Goal: Task Accomplishment & Management: Use online tool/utility

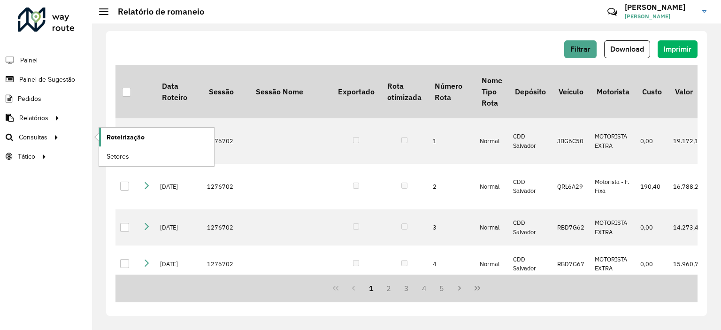
click at [127, 136] on span "Roteirização" at bounding box center [126, 137] width 38 height 10
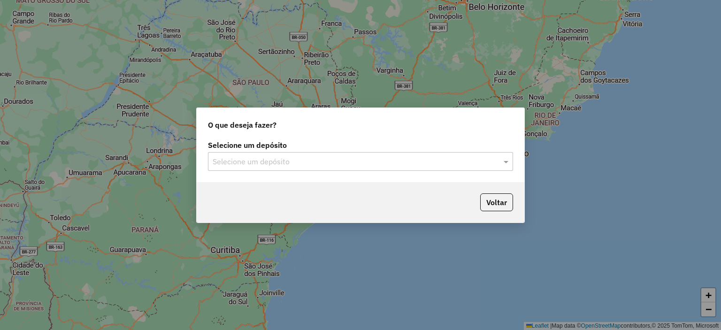
click at [302, 147] on label "Selecione um depósito" at bounding box center [360, 144] width 305 height 11
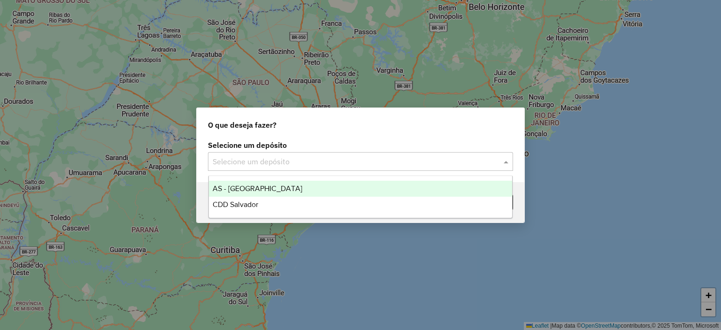
click at [298, 157] on input "text" at bounding box center [351, 161] width 277 height 11
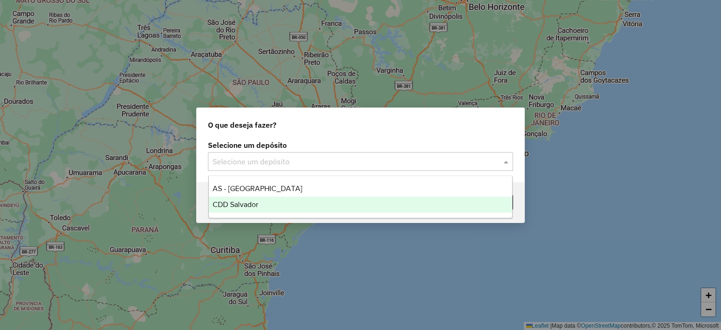
click at [270, 203] on div "CDD Salvador" at bounding box center [361, 205] width 304 height 16
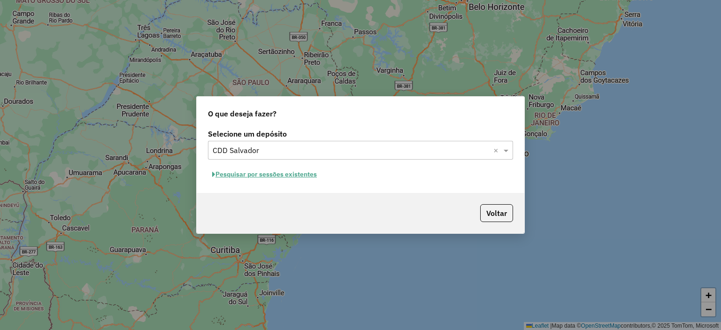
click at [282, 174] on button "Pesquisar por sessões existentes" at bounding box center [264, 174] width 113 height 15
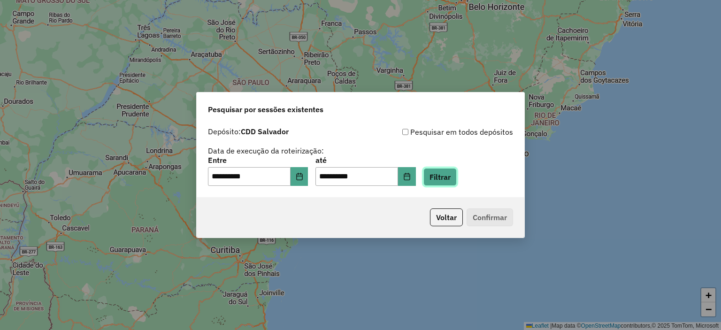
click at [448, 169] on button "Filtrar" at bounding box center [439, 177] width 33 height 18
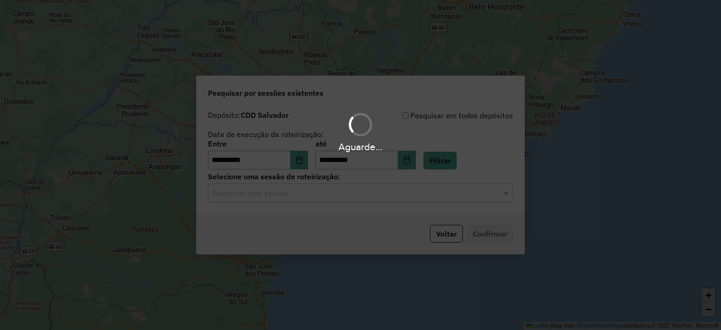
click at [330, 191] on input "text" at bounding box center [351, 193] width 277 height 11
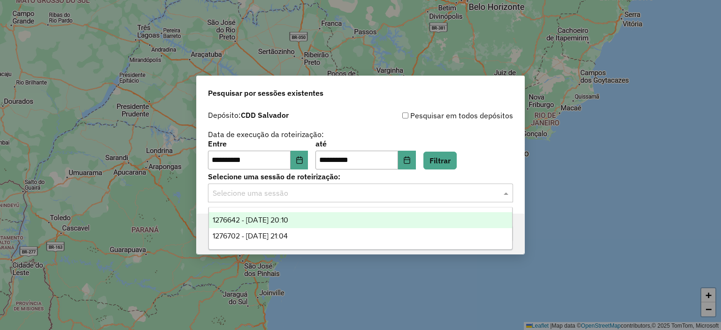
click at [284, 219] on span "1276642 - 16/09/2025 20:10" at bounding box center [251, 220] width 76 height 8
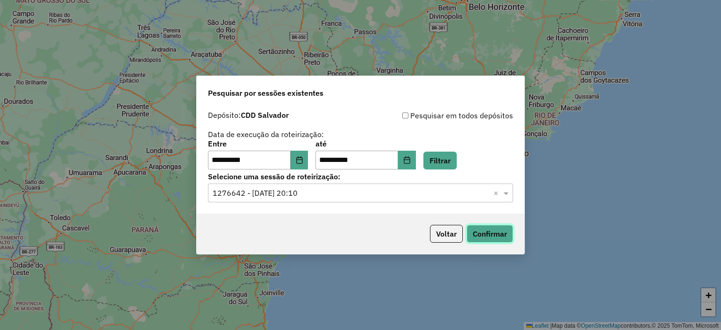
click at [479, 234] on button "Confirmar" at bounding box center [489, 234] width 46 height 18
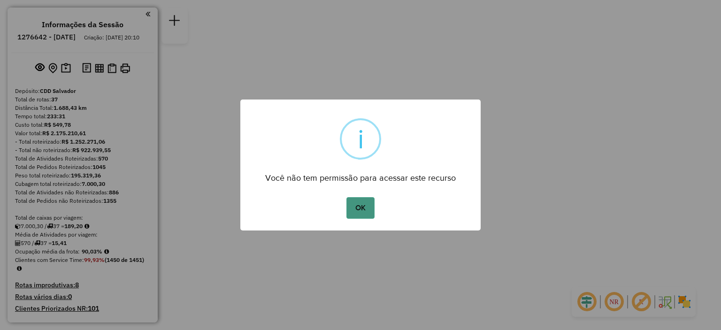
click at [359, 206] on button "OK" at bounding box center [360, 208] width 28 height 22
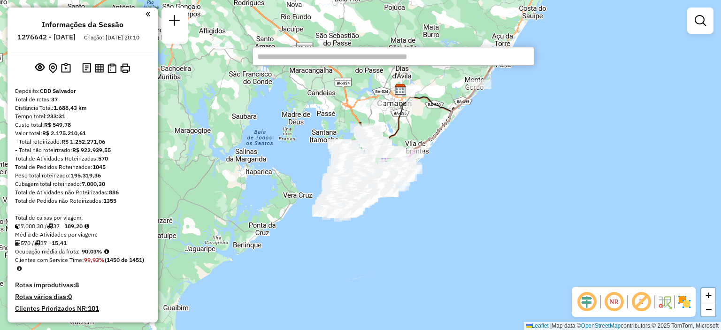
paste input "*****"
type input "*****"
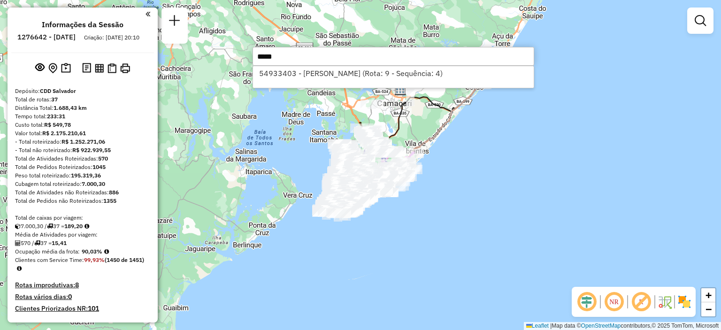
click at [353, 73] on li "54933403 - [PERSON_NAME] (Rota: 9 - Sequência: 4)" at bounding box center [393, 73] width 281 height 14
select select "**********"
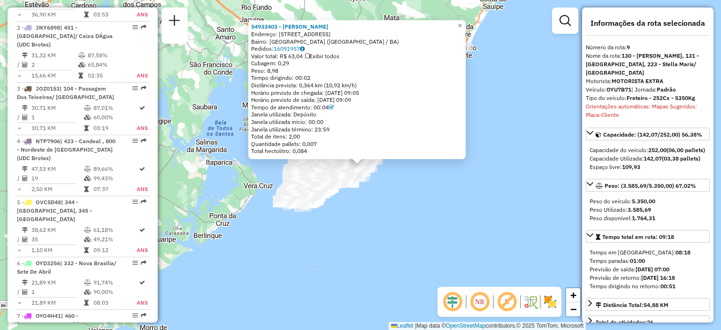
scroll to position [830, 0]
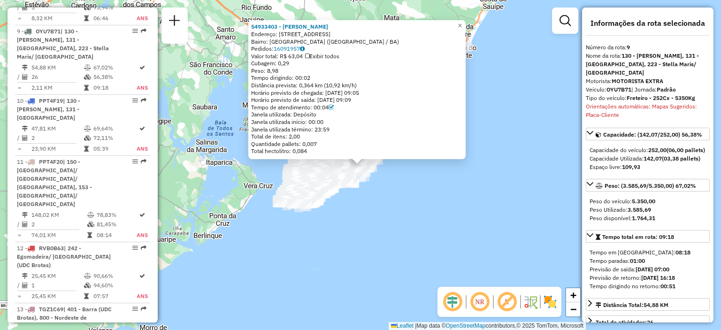
click at [482, 305] on em at bounding box center [479, 301] width 23 height 23
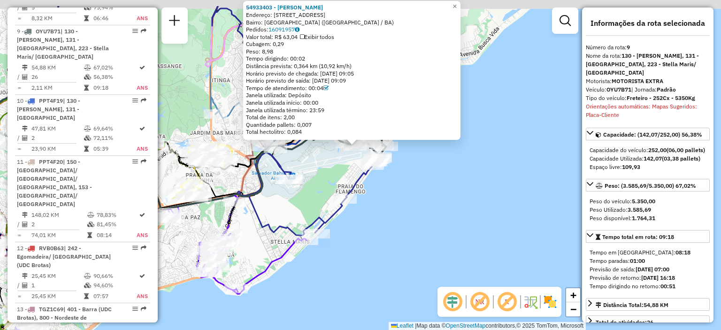
drag, startPoint x: 359, startPoint y: 131, endPoint x: 352, endPoint y: 171, distance: 40.0
click at [352, 171] on div "54933403 - [PERSON_NAME]: [STREET_ADDRESS] ([GEOGRAPHIC_DATA] / BA) [GEOGRAPHIC…" at bounding box center [360, 165] width 721 height 330
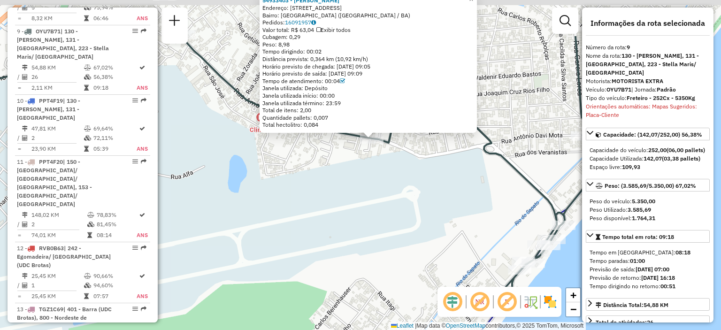
drag, startPoint x: 378, startPoint y: 111, endPoint x: 370, endPoint y: 180, distance: 69.5
click at [370, 180] on div "54933403 - [PERSON_NAME]: [STREET_ADDRESS] ([GEOGRAPHIC_DATA] / BA) [GEOGRAPHIC…" at bounding box center [360, 165] width 721 height 330
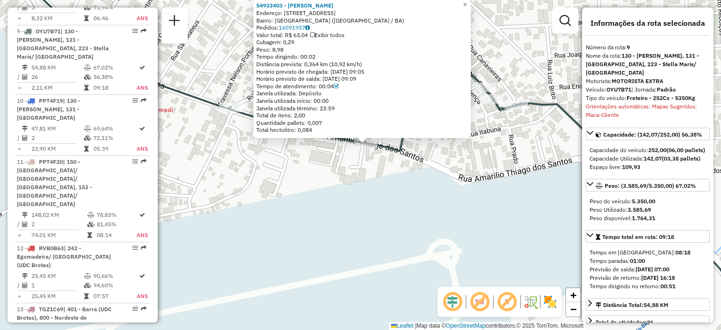
drag, startPoint x: 379, startPoint y: 143, endPoint x: 377, endPoint y: 178, distance: 34.8
click at [377, 178] on div "54933403 - [PERSON_NAME]: [STREET_ADDRESS] ([GEOGRAPHIC_DATA] / BA) [GEOGRAPHIC…" at bounding box center [360, 165] width 721 height 330
